Goal: Check status: Check status

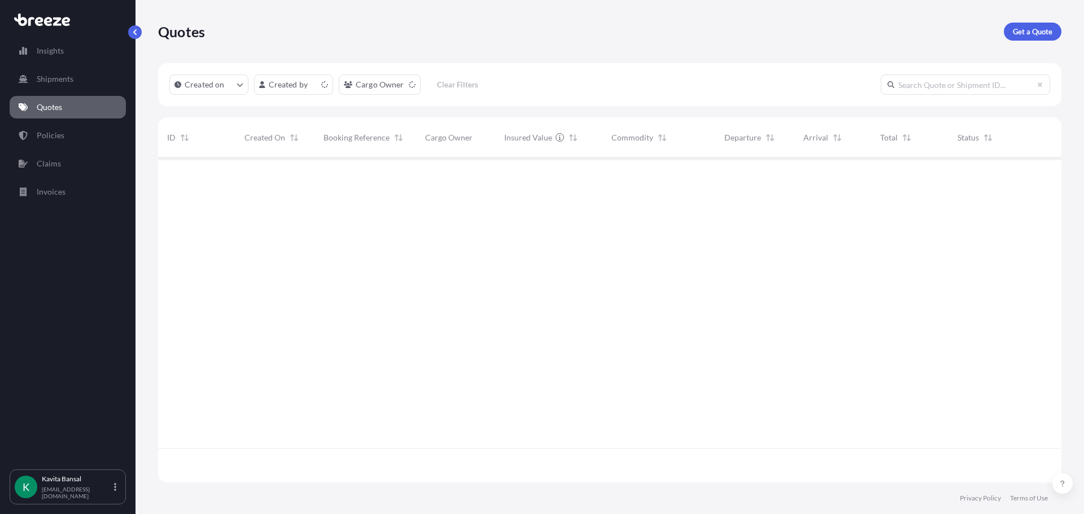
scroll to position [322, 894]
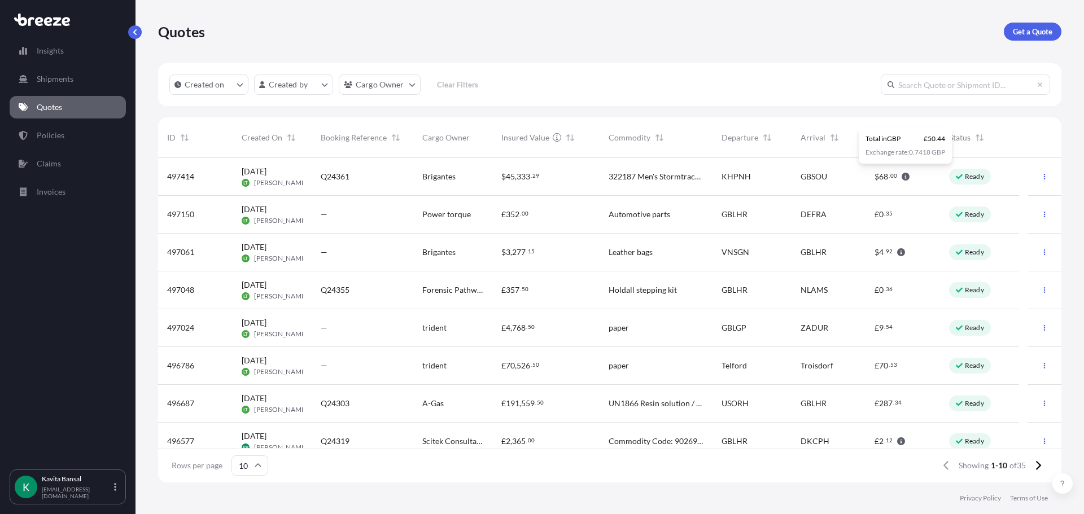
click at [787, 180] on div "KHPNH" at bounding box center [751, 177] width 79 height 38
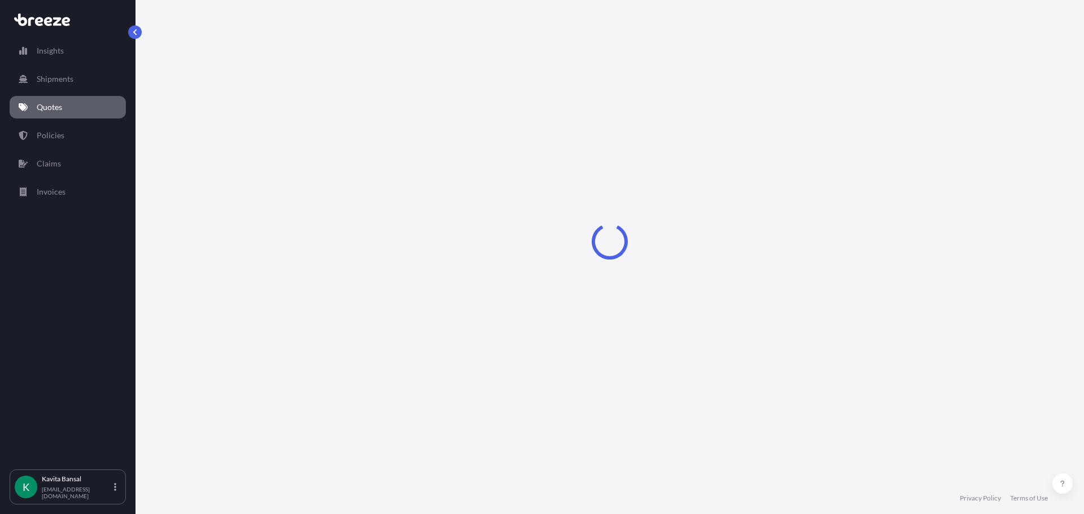
select select "Sea"
select select "Road"
select select "1"
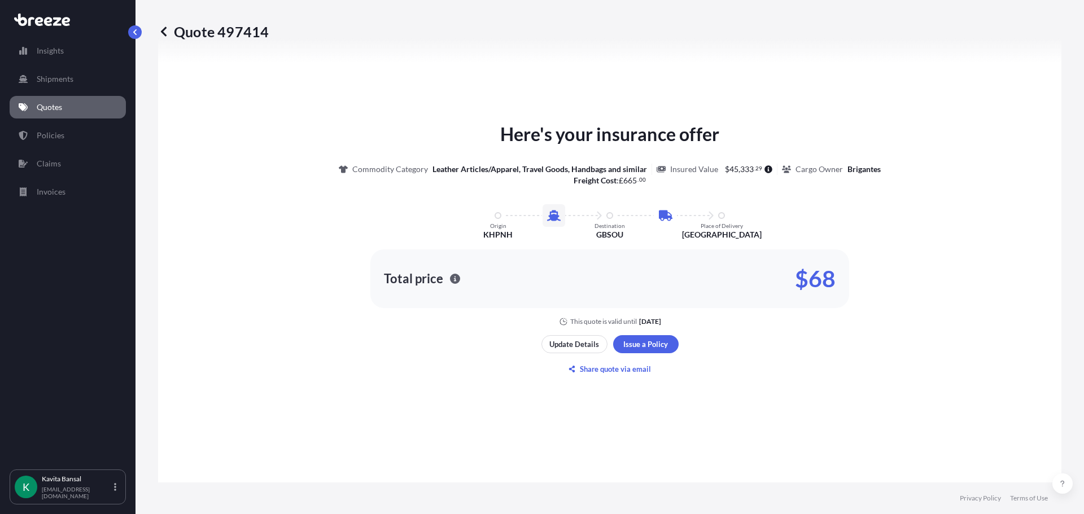
scroll to position [663, 0]
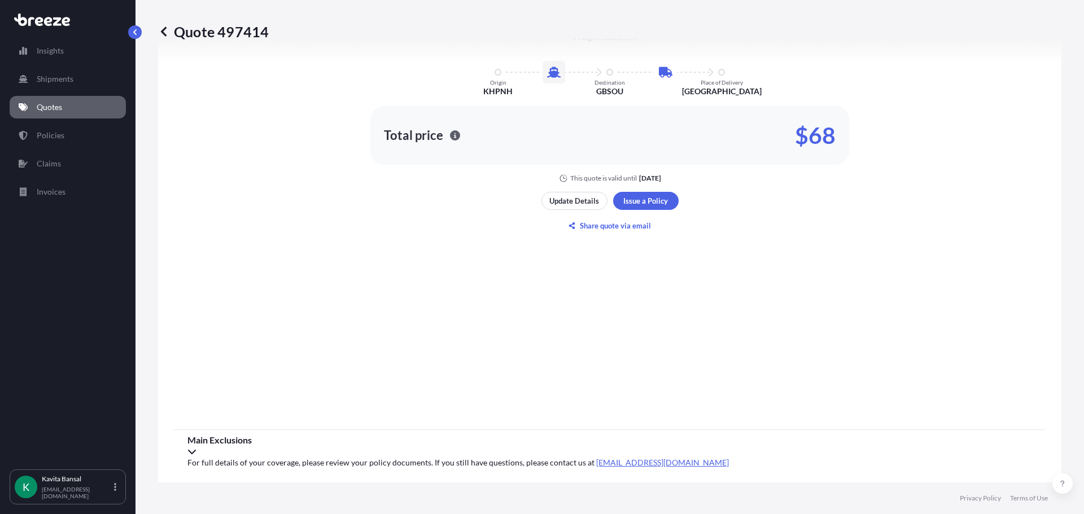
click at [292, 444] on div "Main Exclusions" at bounding box center [609, 446] width 844 height 23
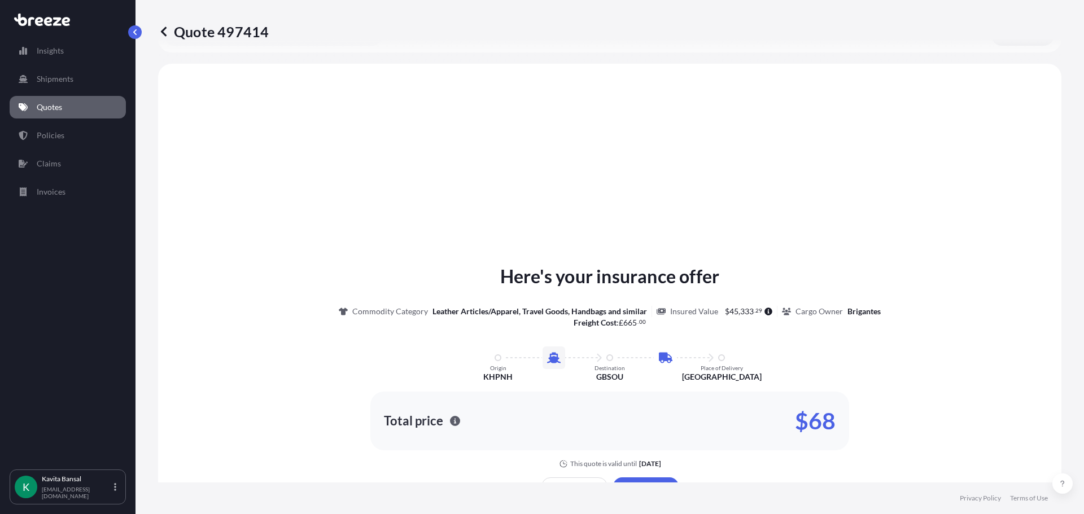
scroll to position [325, 0]
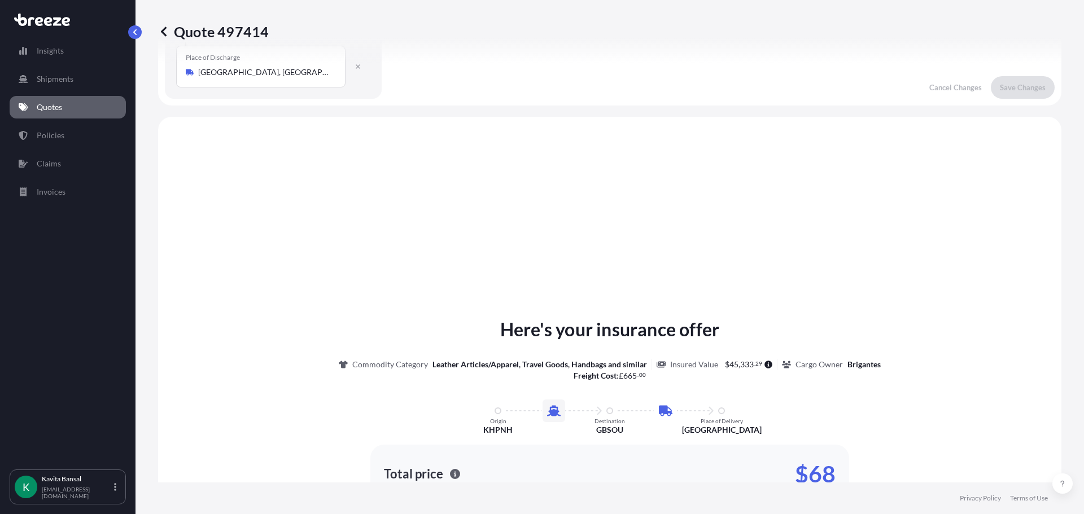
click at [55, 102] on p "Quotes" at bounding box center [49, 107] width 25 height 11
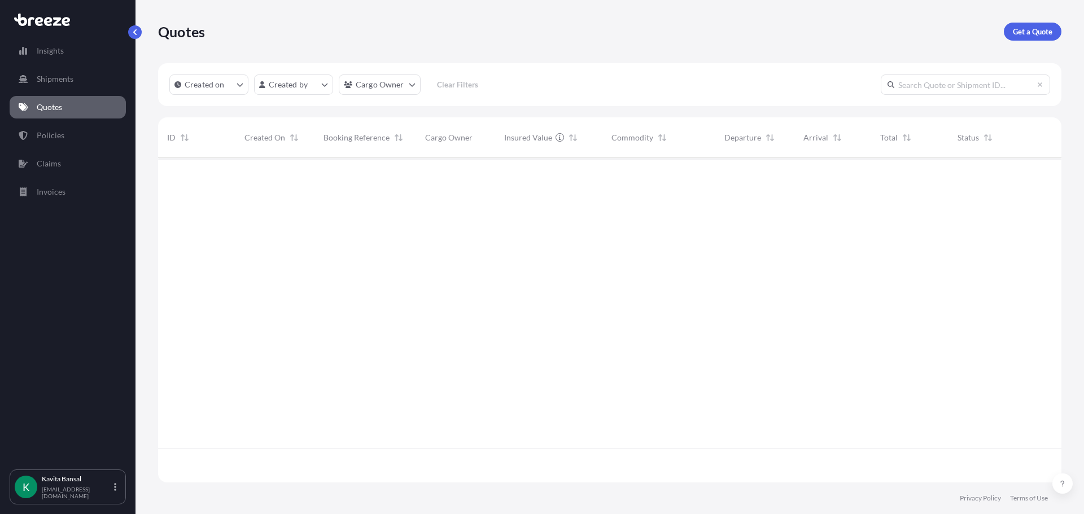
scroll to position [322, 894]
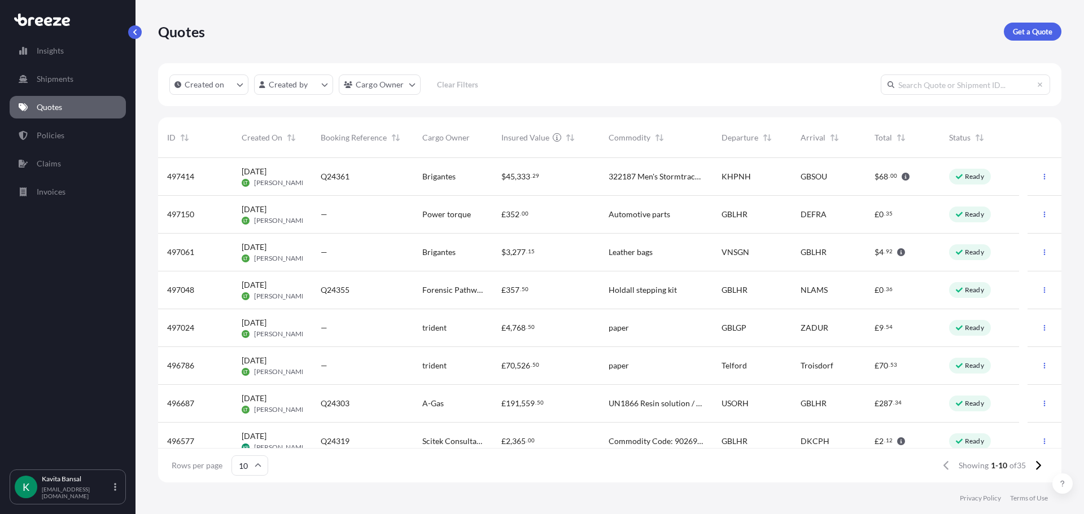
click at [830, 169] on div "GBSOU" at bounding box center [828, 177] width 74 height 38
select select "Sea"
select select "Road"
select select "1"
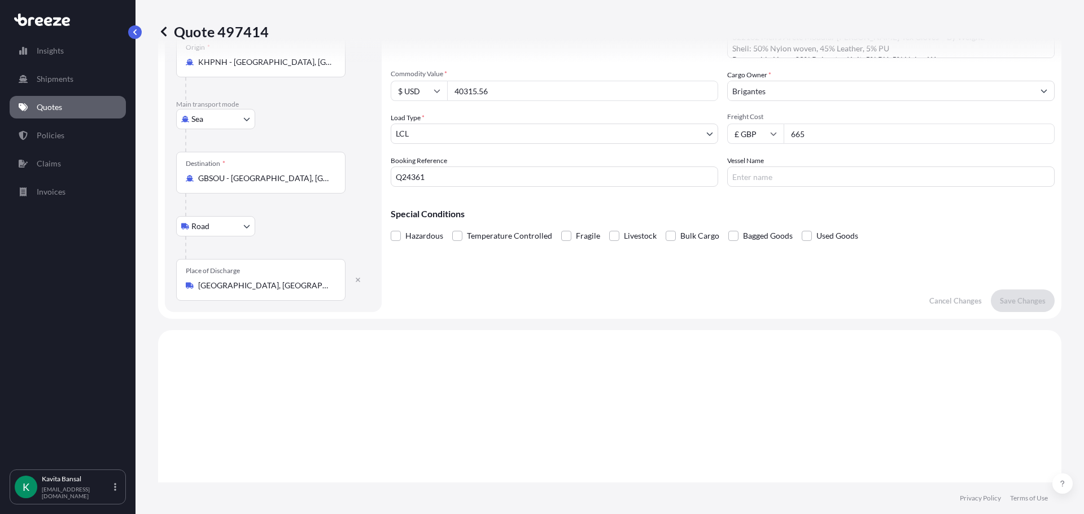
scroll to position [103, 0]
